Goal: Transaction & Acquisition: Purchase product/service

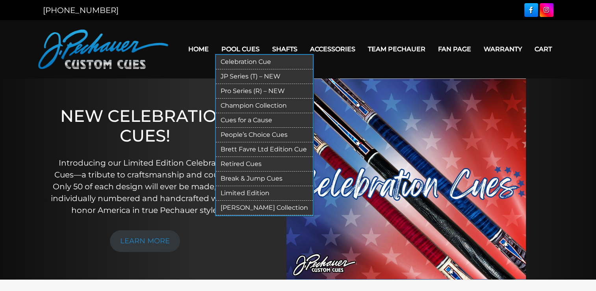
click at [246, 50] on link "Pool Cues" at bounding box center [240, 49] width 51 height 20
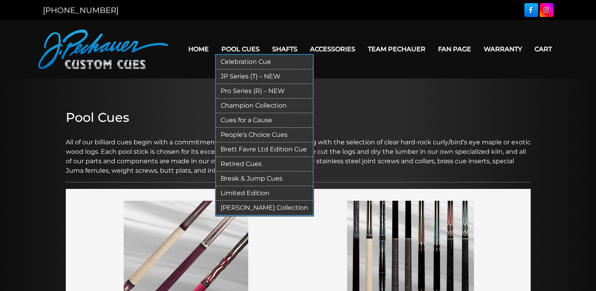
click at [245, 88] on link "Pro Series (R) – NEW" at bounding box center [264, 91] width 97 height 15
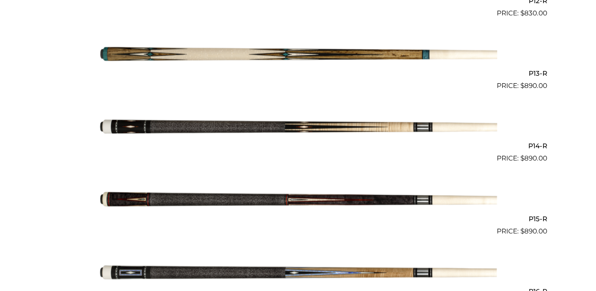
scroll to position [1105, 0]
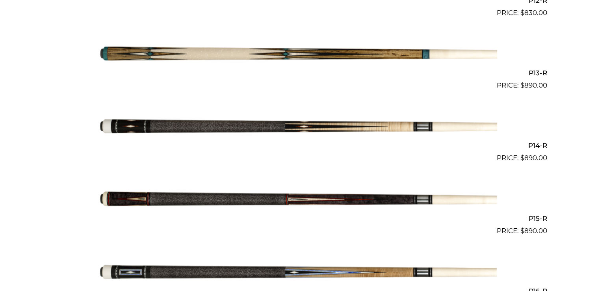
click at [281, 53] on img at bounding box center [298, 54] width 398 height 66
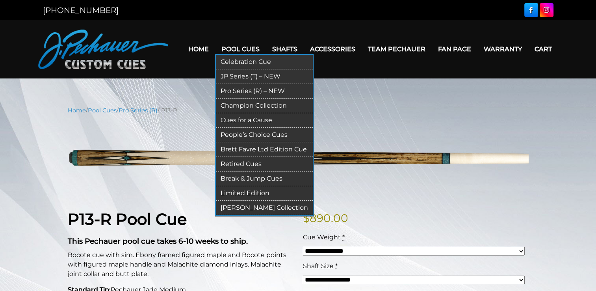
click at [246, 94] on link "Pro Series (R) – NEW" at bounding box center [264, 91] width 97 height 15
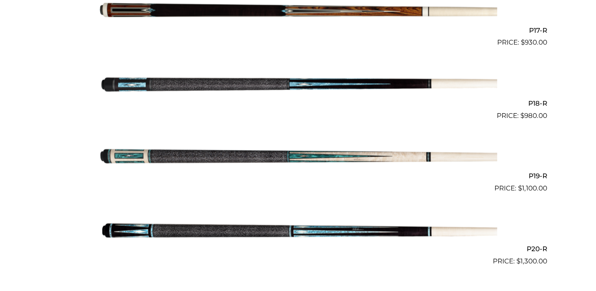
scroll to position [1437, 0]
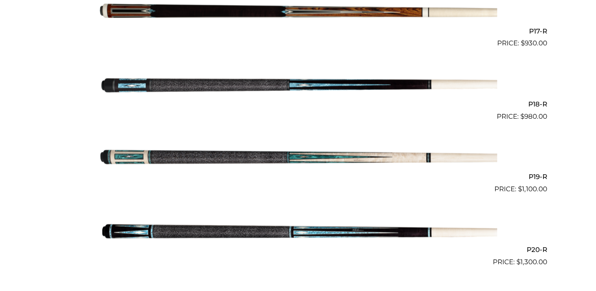
click at [286, 235] on img at bounding box center [298, 230] width 398 height 66
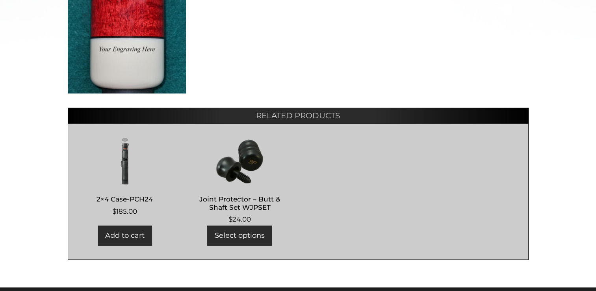
scroll to position [464, 0]
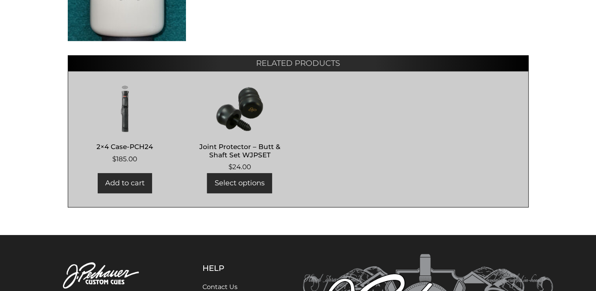
click at [125, 102] on img at bounding box center [125, 108] width 98 height 47
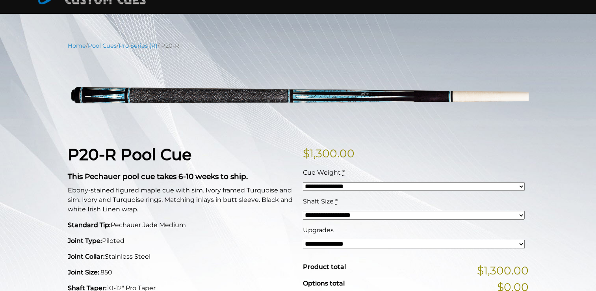
scroll to position [0, 0]
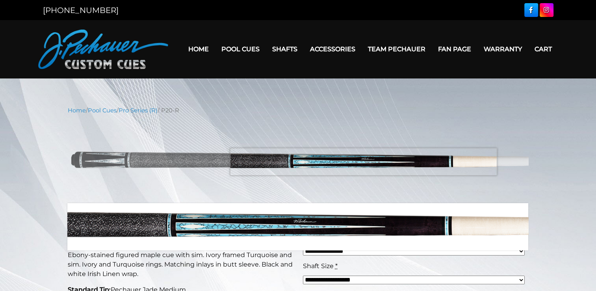
click at [363, 161] on img at bounding box center [298, 159] width 461 height 77
